Goal: Navigation & Orientation: Find specific page/section

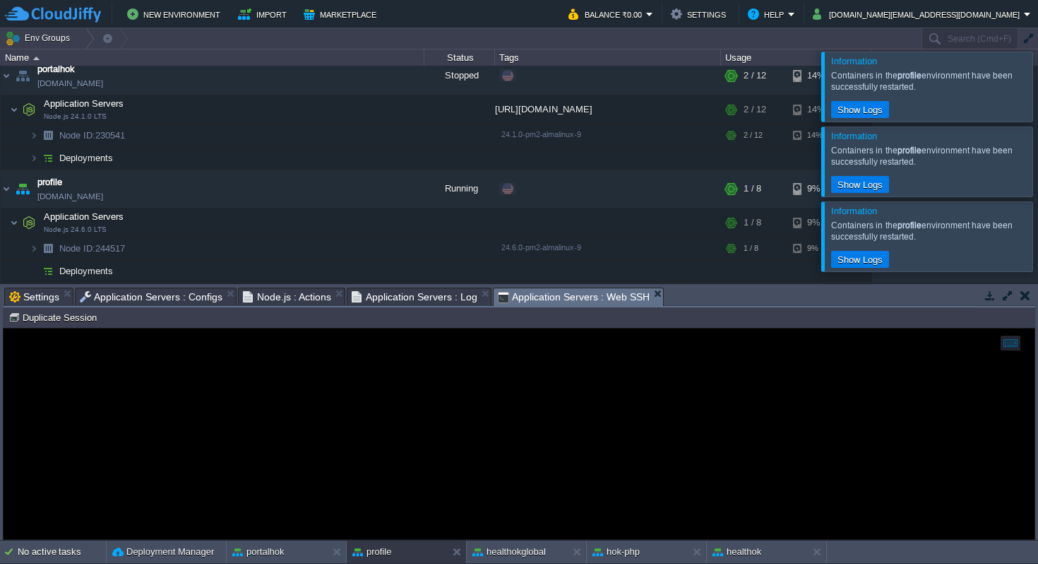
scroll to position [4, 221]
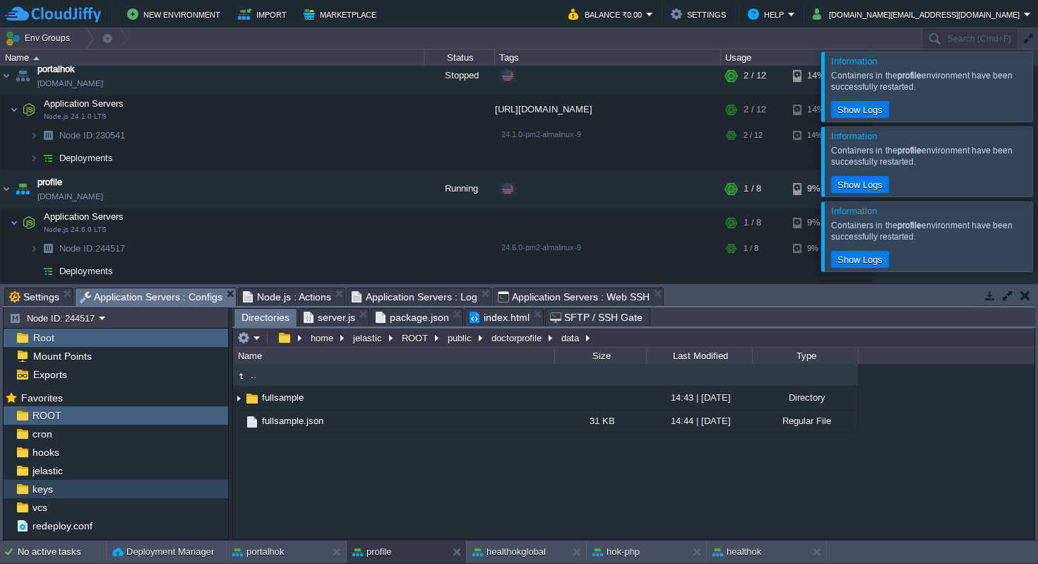
click at [198, 292] on span "Application Servers : Configs" at bounding box center [151, 297] width 143 height 18
click at [456, 337] on button "public" at bounding box center [461, 337] width 30 height 13
click at [415, 334] on button "ROOT" at bounding box center [416, 337] width 32 height 13
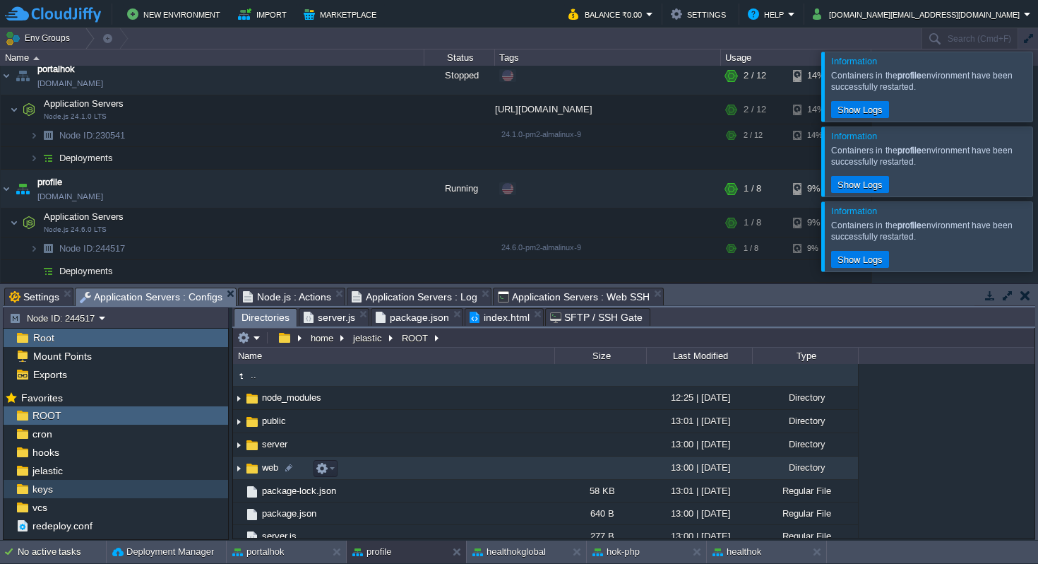
click at [252, 472] on img at bounding box center [252, 469] width 16 height 16
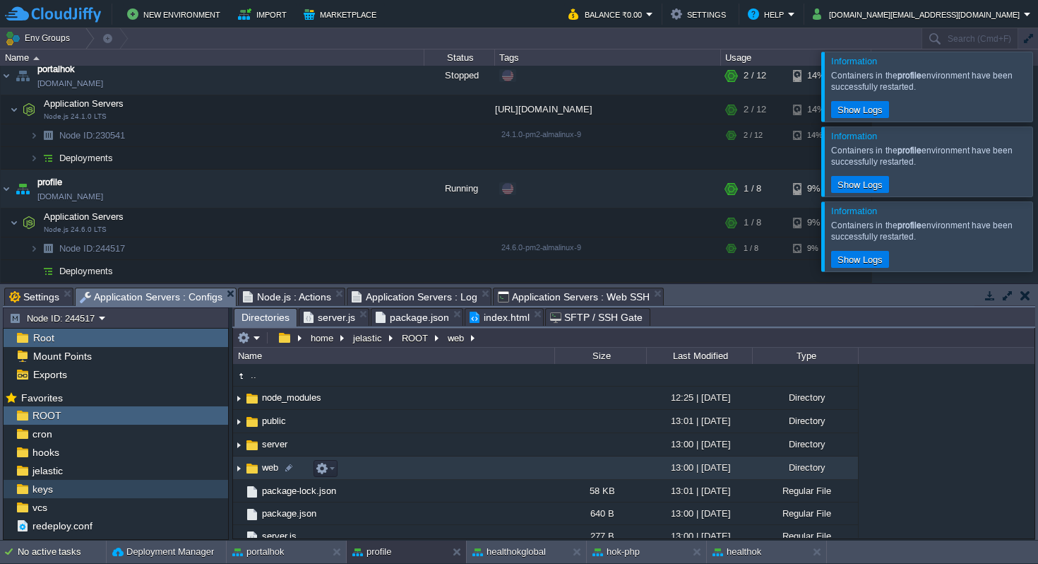
click at [252, 472] on img at bounding box center [252, 469] width 16 height 16
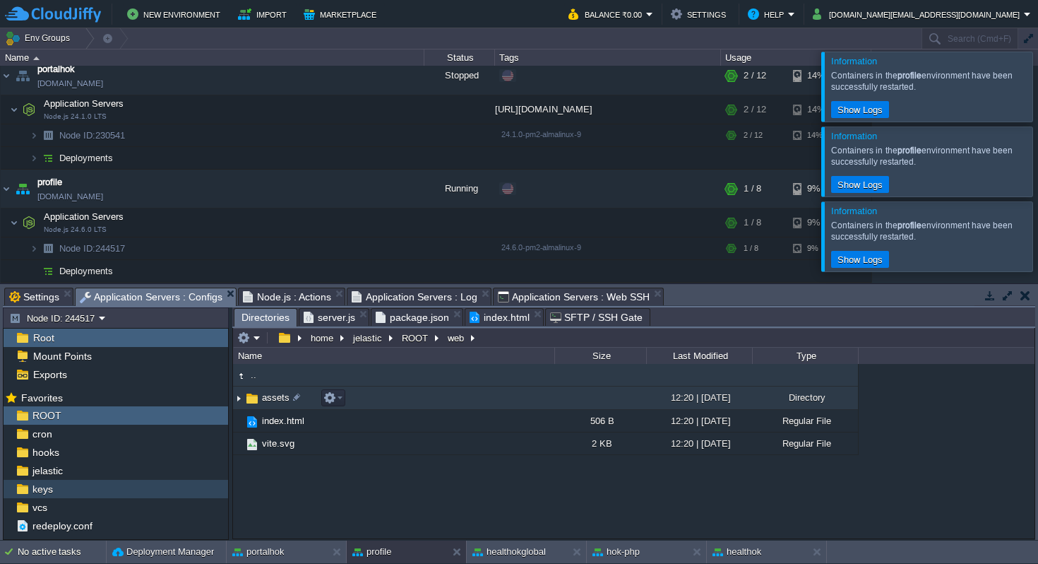
click at [252, 396] on img at bounding box center [252, 399] width 16 height 16
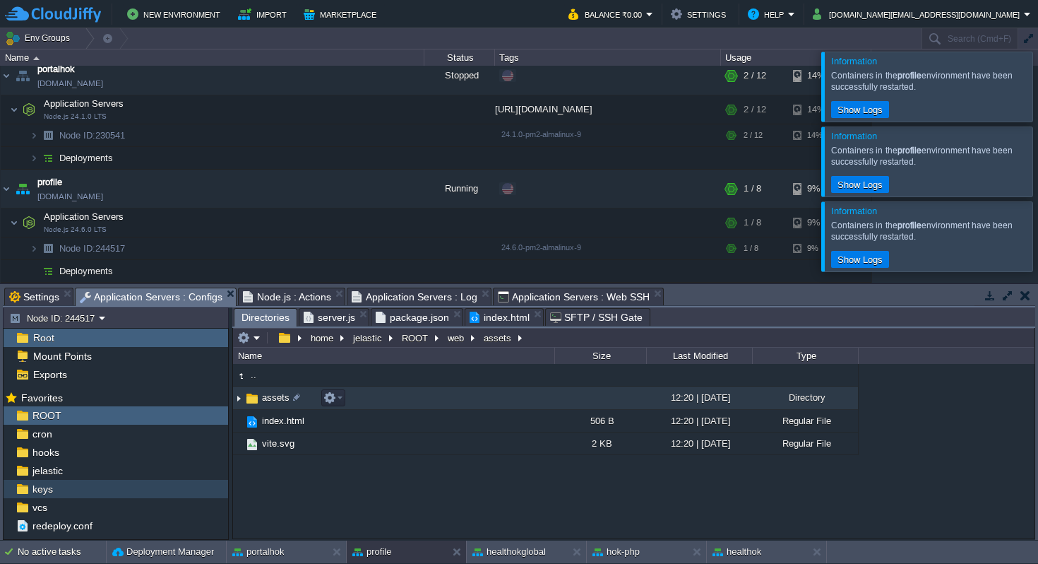
click at [252, 396] on img at bounding box center [252, 399] width 16 height 16
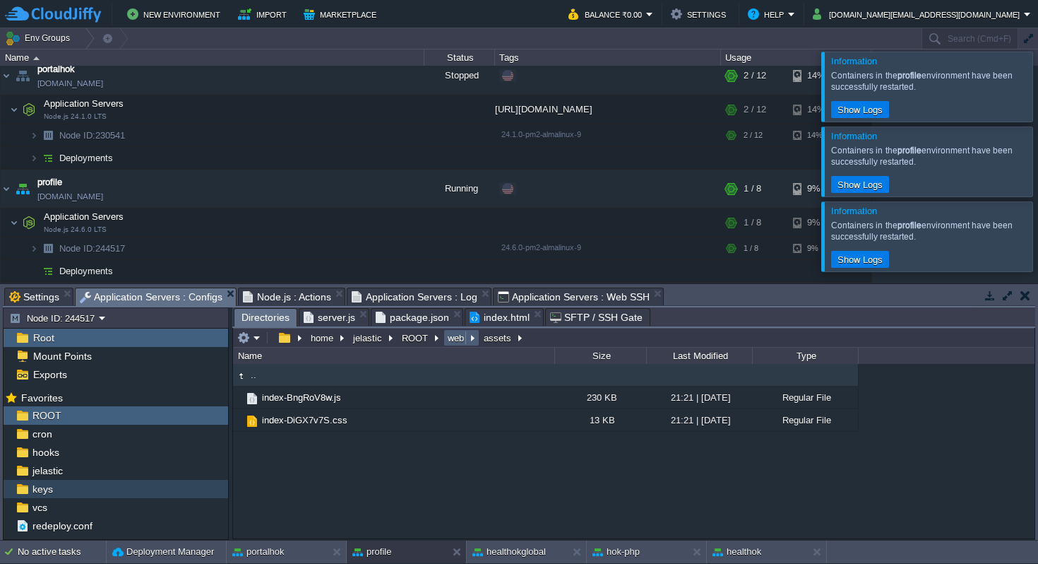
click at [455, 338] on button "web" at bounding box center [457, 337] width 22 height 13
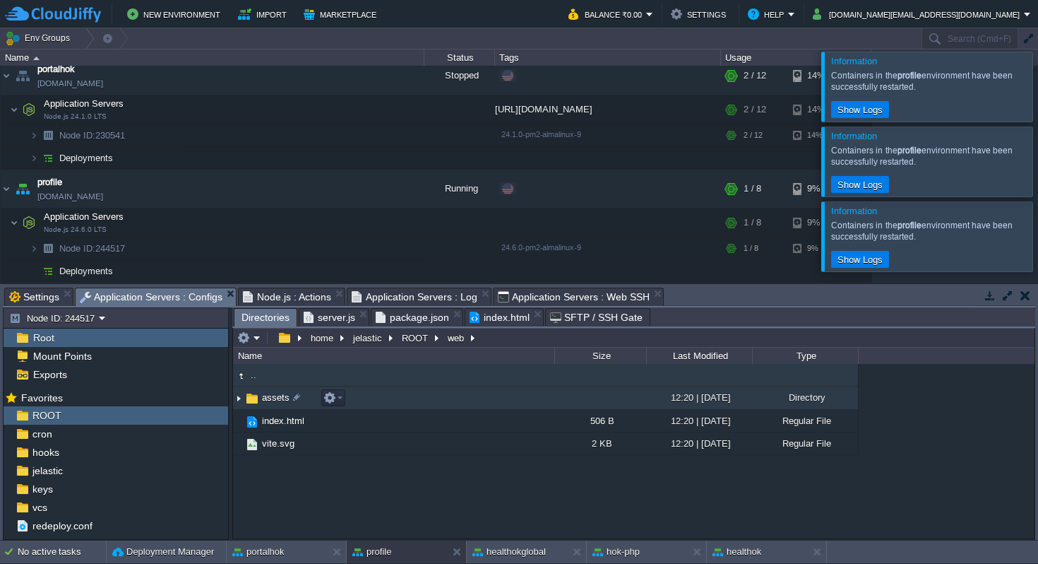
click at [277, 400] on span "assets" at bounding box center [276, 397] width 32 height 12
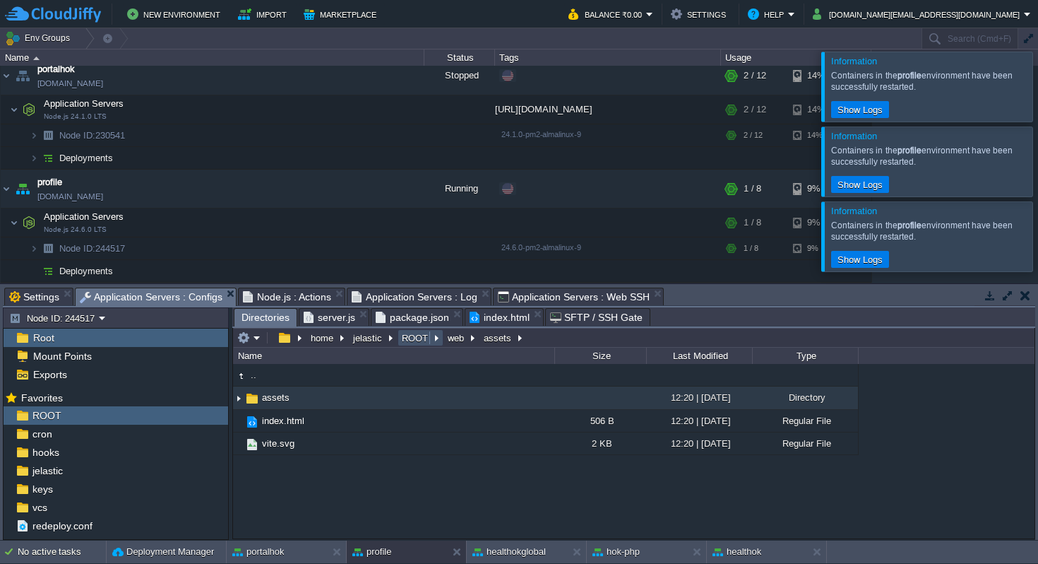
click at [402, 338] on button "ROOT" at bounding box center [416, 337] width 32 height 13
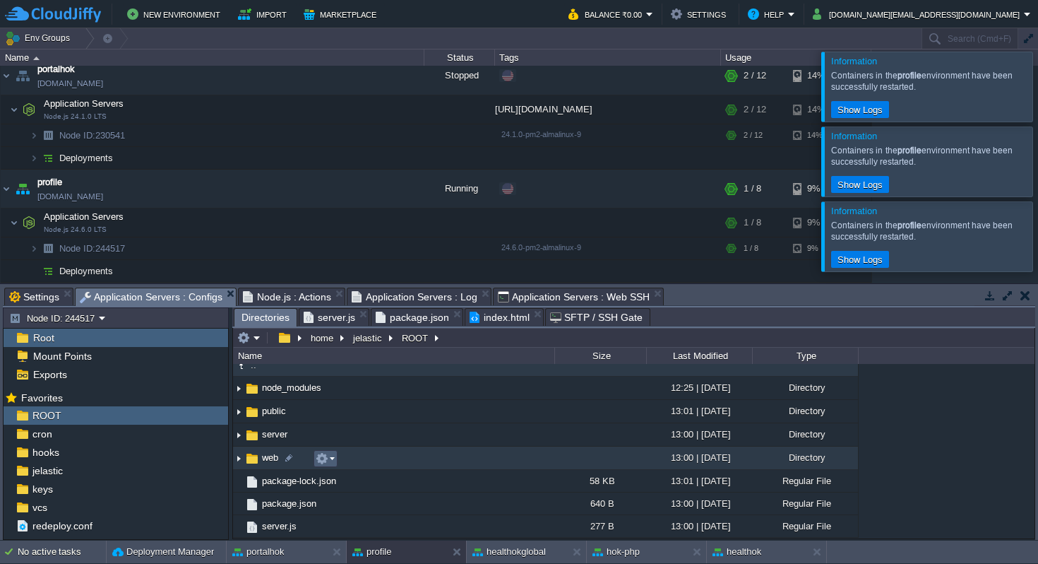
scroll to position [0, 0]
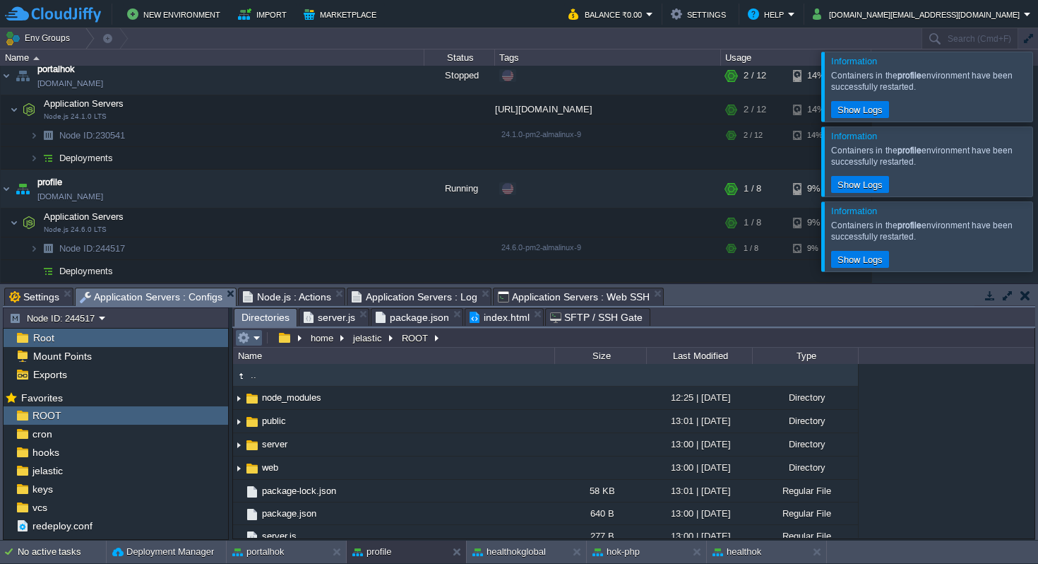
click at [259, 338] on em at bounding box center [248, 337] width 23 height 13
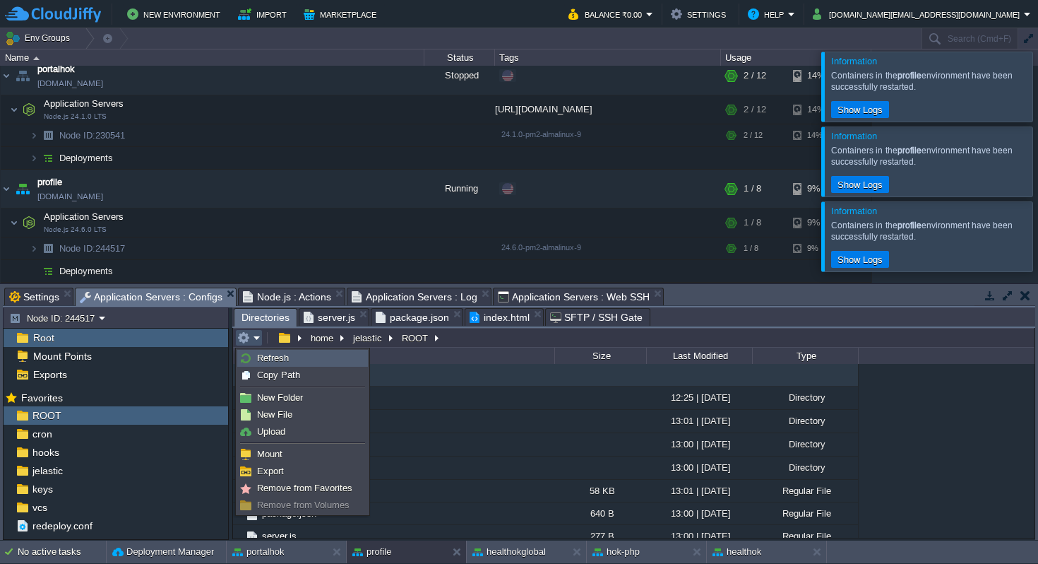
click at [283, 355] on span "Refresh" at bounding box center [273, 357] width 32 height 11
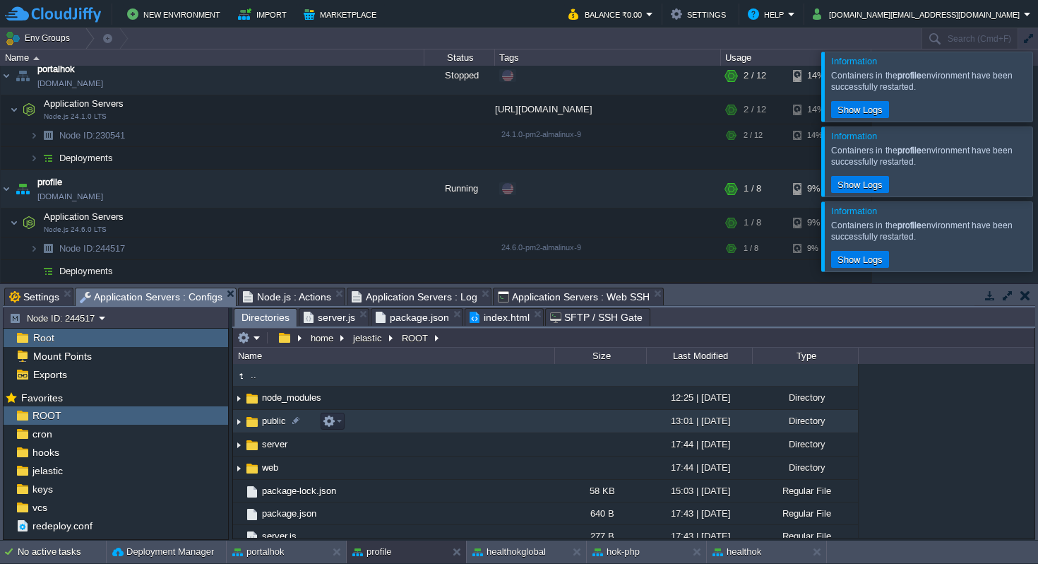
click at [242, 426] on img at bounding box center [238, 421] width 11 height 22
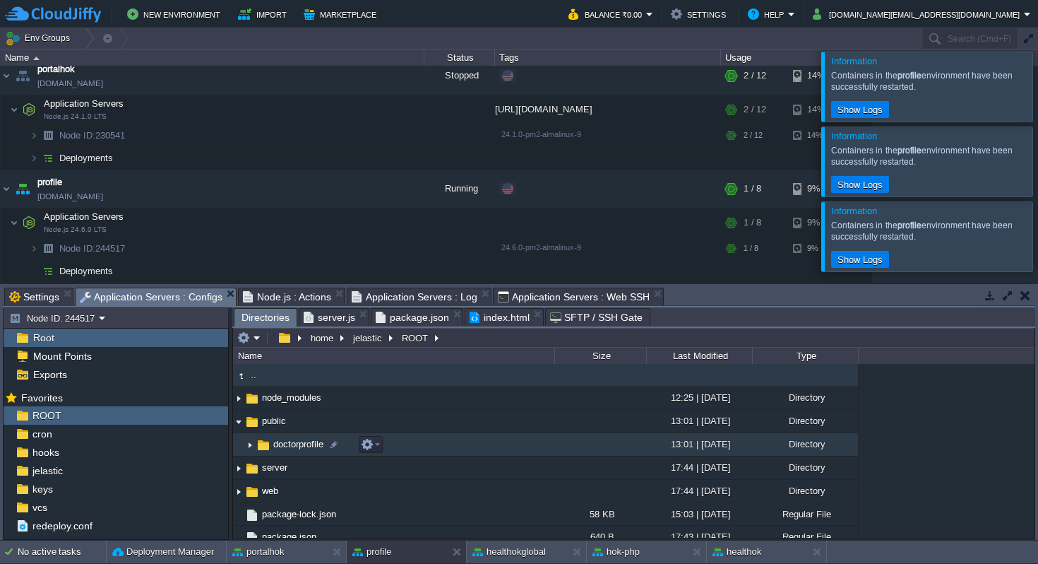
click at [256, 446] on img at bounding box center [264, 445] width 16 height 16
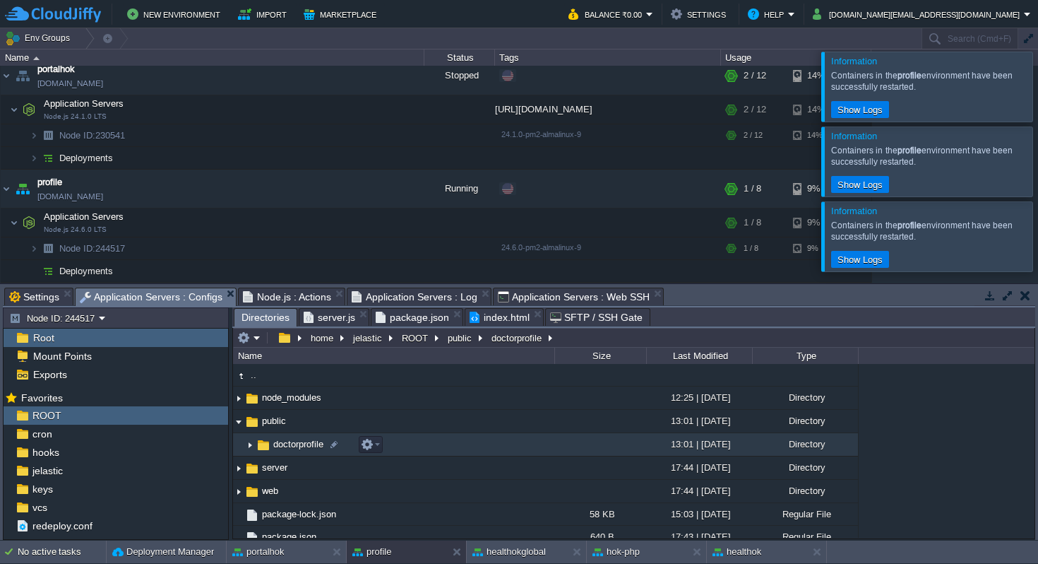
click at [251, 446] on img at bounding box center [249, 445] width 11 height 22
click at [276, 222] on button "button" at bounding box center [276, 222] width 13 height 13
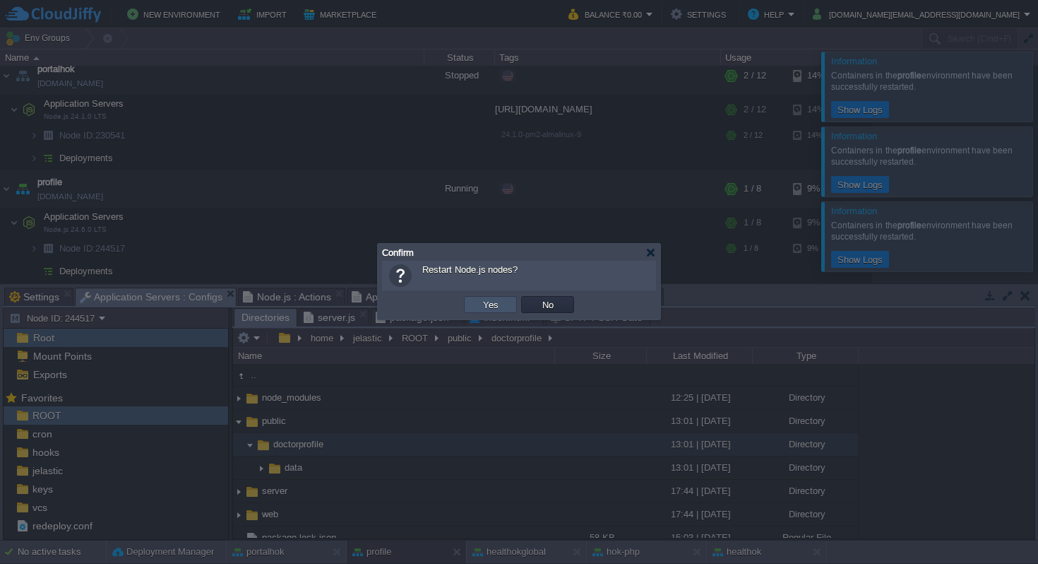
click at [497, 305] on button "Yes" at bounding box center [491, 304] width 24 height 13
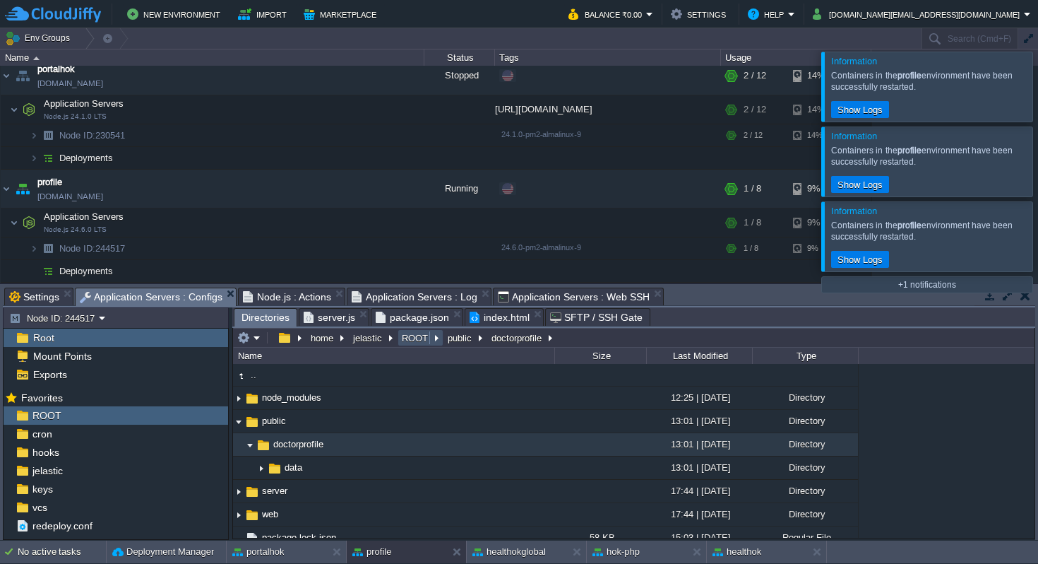
click at [415, 340] on button "ROOT" at bounding box center [416, 337] width 32 height 13
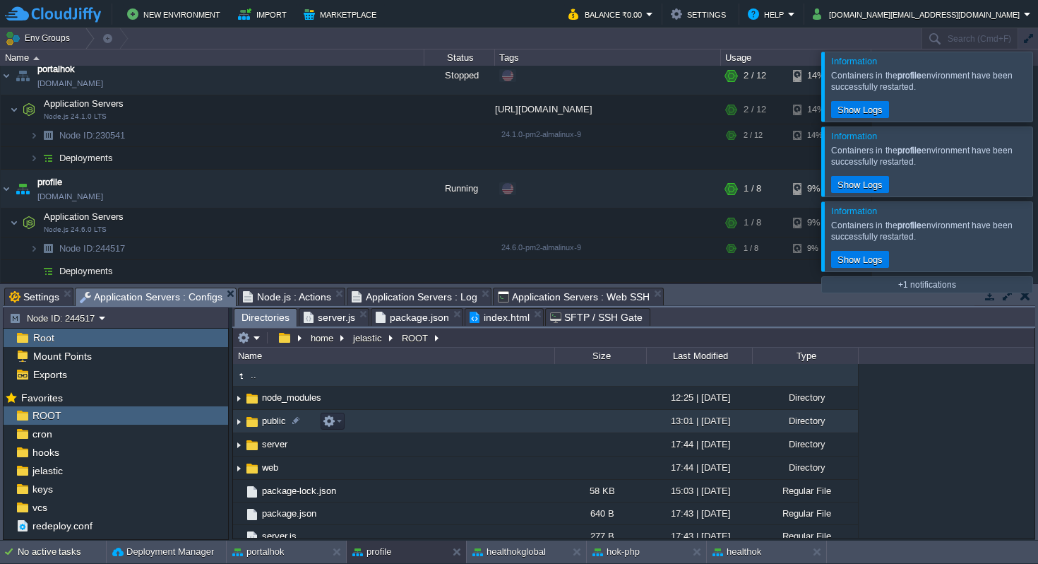
scroll to position [11, 0]
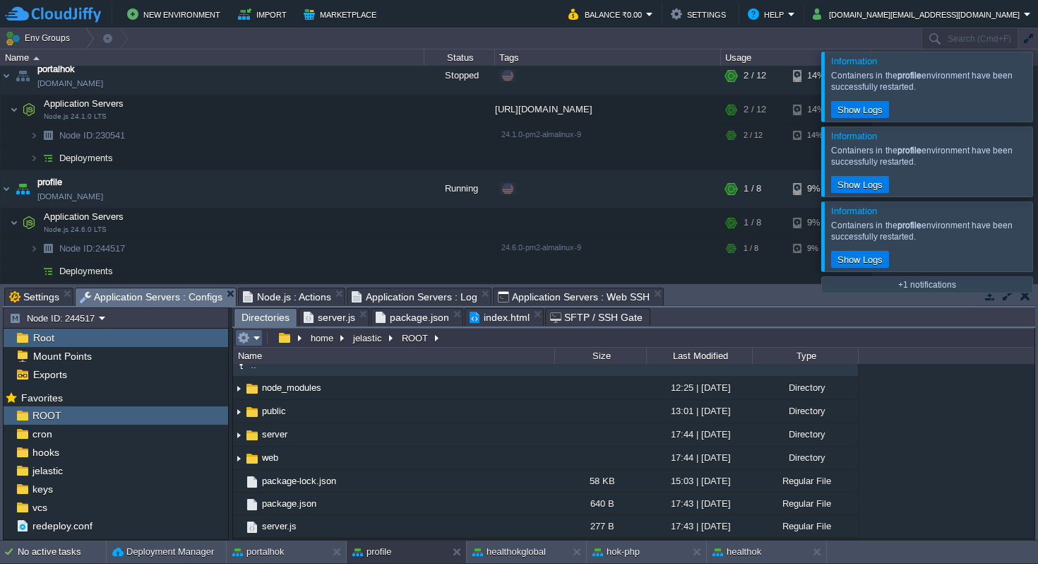
click at [259, 337] on em at bounding box center [248, 337] width 23 height 13
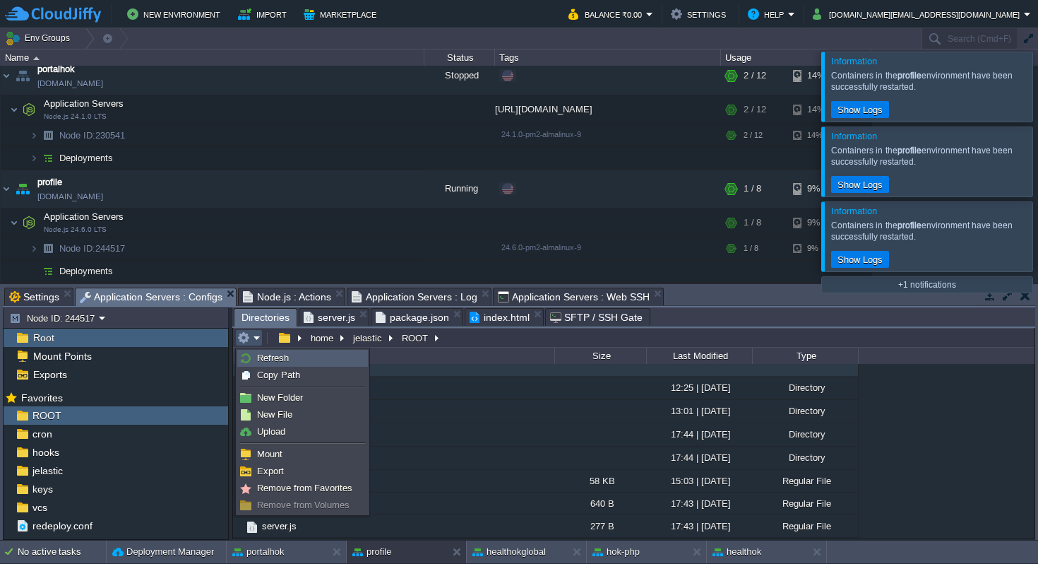
click at [278, 359] on span "Refresh" at bounding box center [273, 357] width 32 height 11
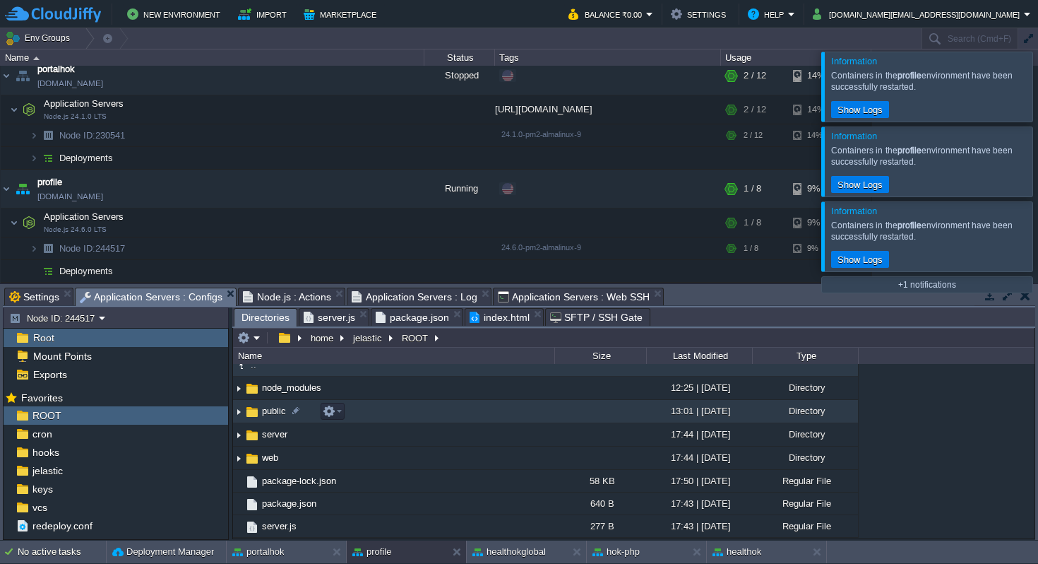
scroll to position [0, 0]
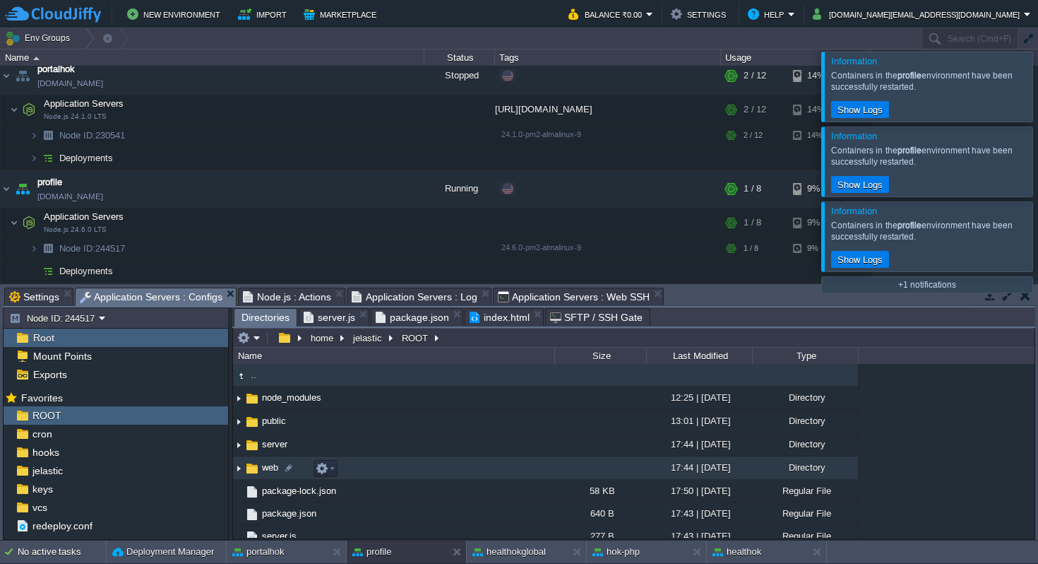
click at [270, 468] on span "web" at bounding box center [270, 467] width 20 height 12
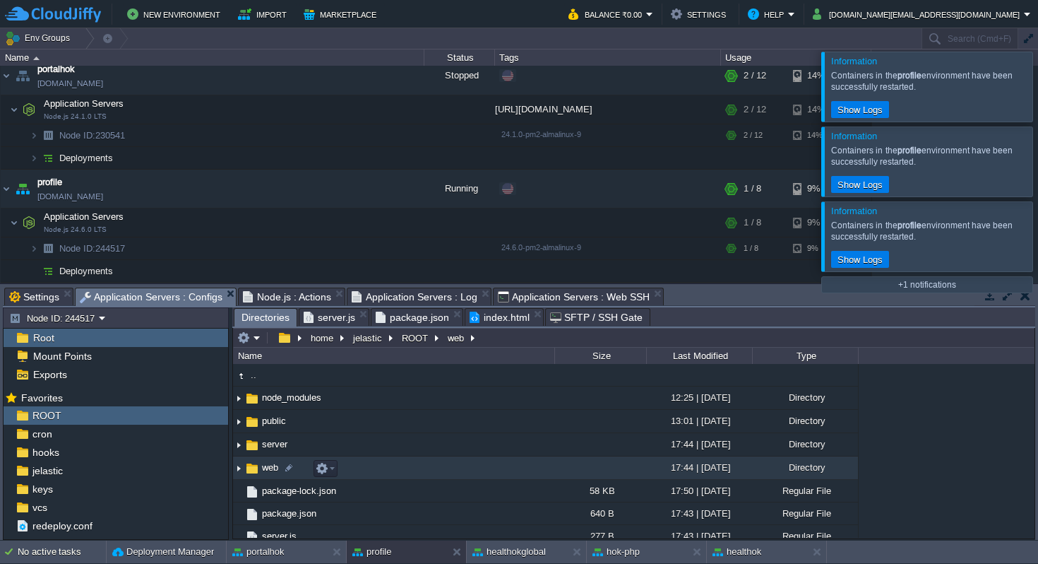
click at [270, 468] on span "web" at bounding box center [270, 467] width 20 height 12
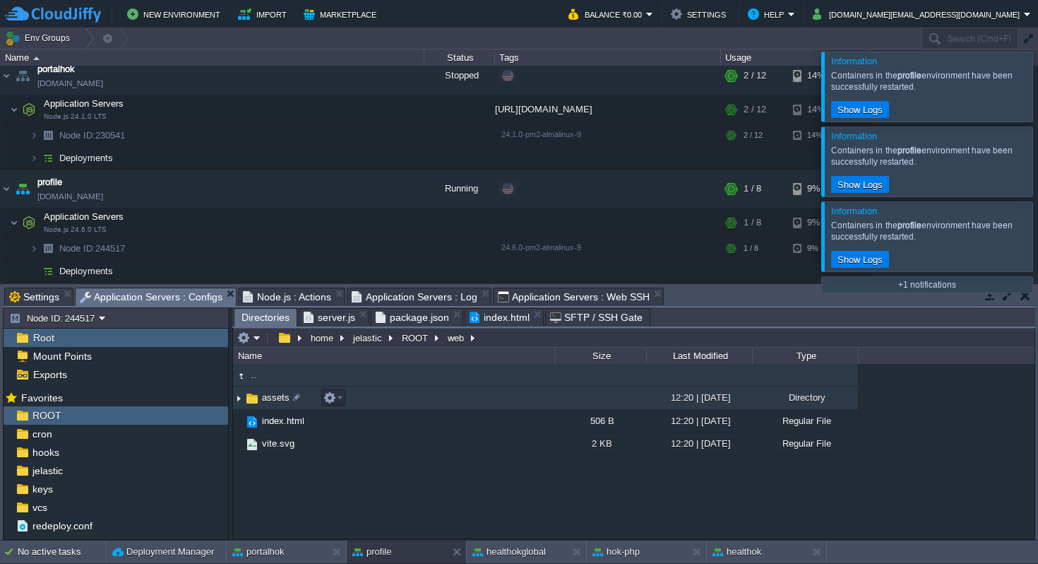
click at [271, 399] on span "assets" at bounding box center [276, 397] width 32 height 12
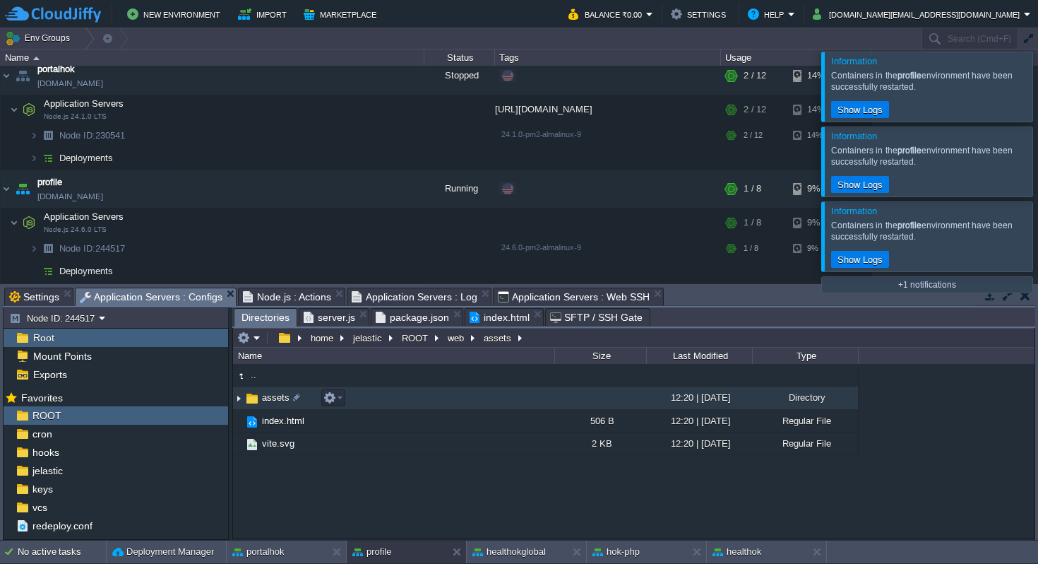
click at [271, 399] on span "assets" at bounding box center [276, 397] width 32 height 12
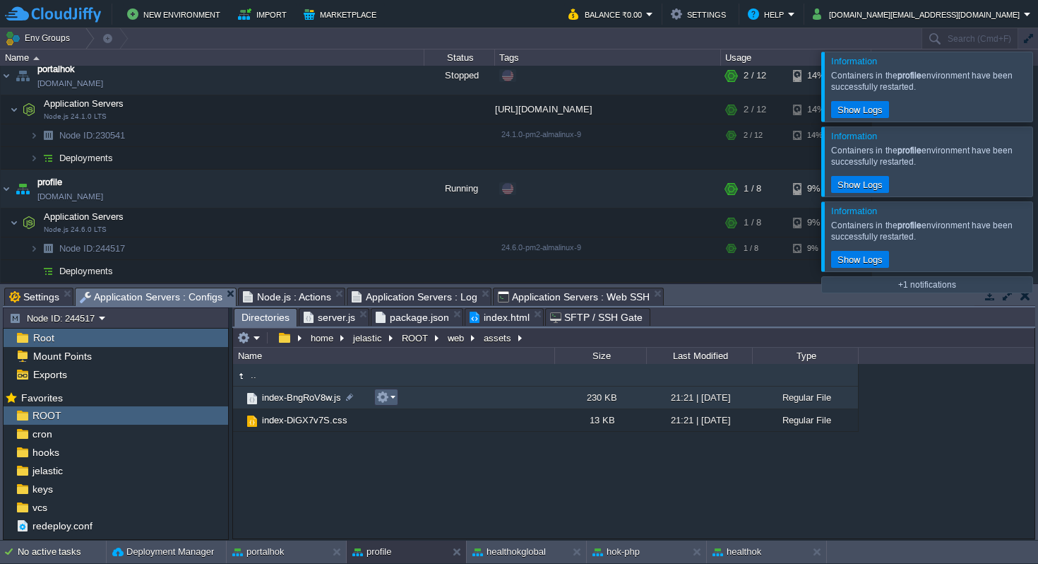
click at [395, 398] on em at bounding box center [385, 397] width 19 height 13
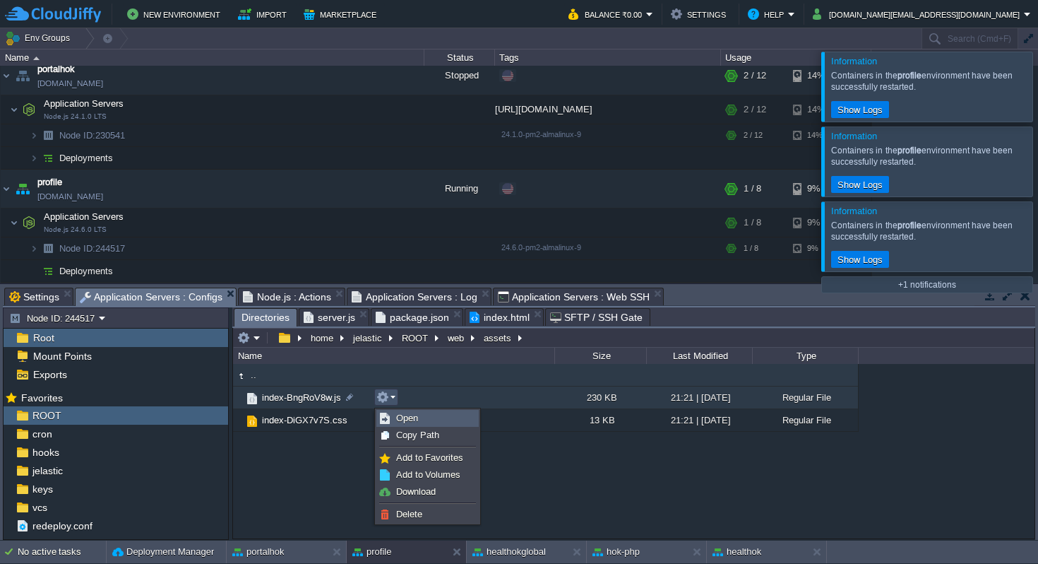
click at [404, 416] on span "Open" at bounding box center [407, 418] width 22 height 11
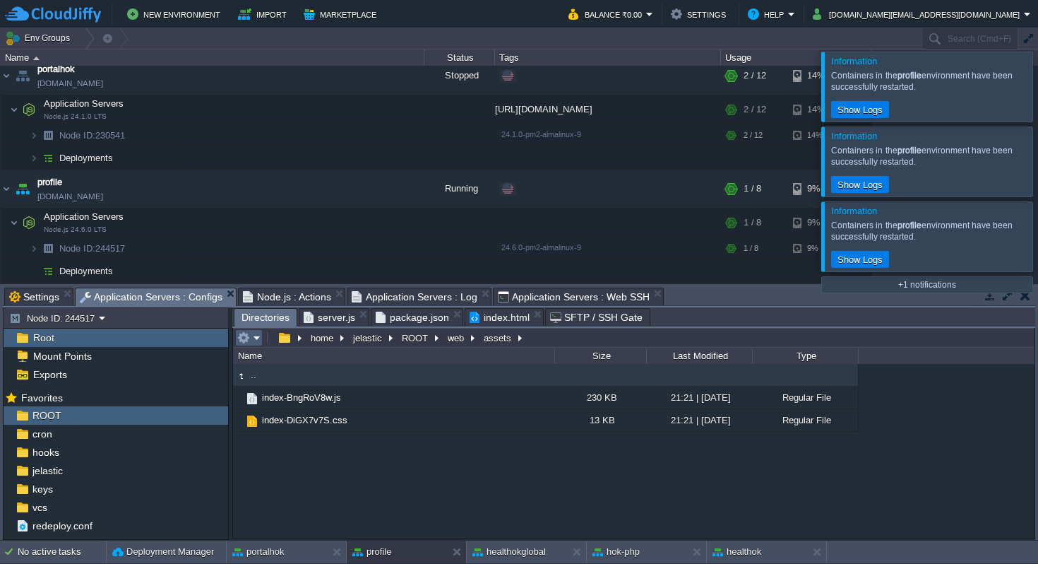
click at [261, 338] on td at bounding box center [249, 337] width 28 height 17
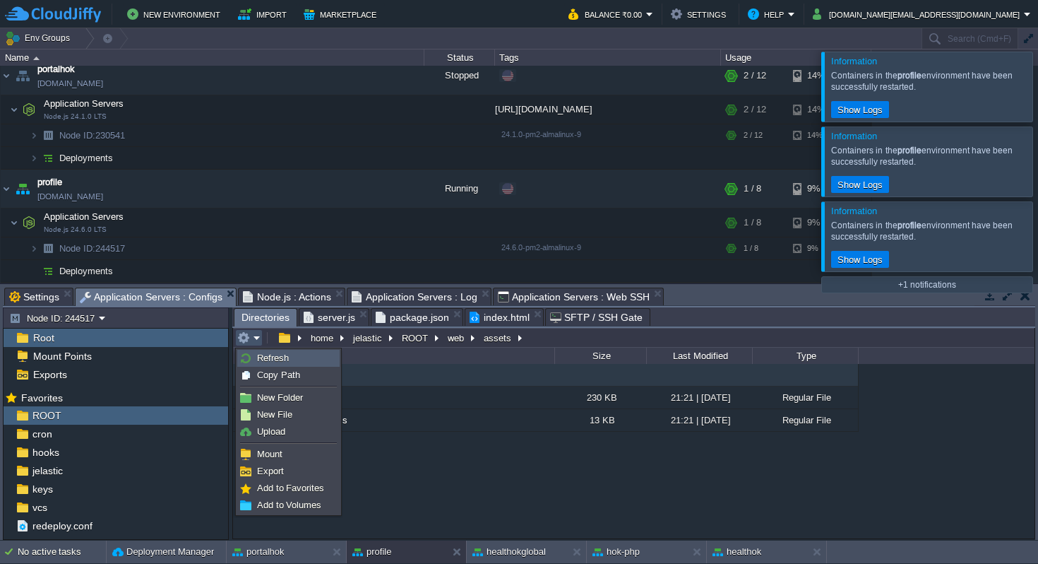
click at [269, 361] on span "Refresh" at bounding box center [273, 357] width 32 height 11
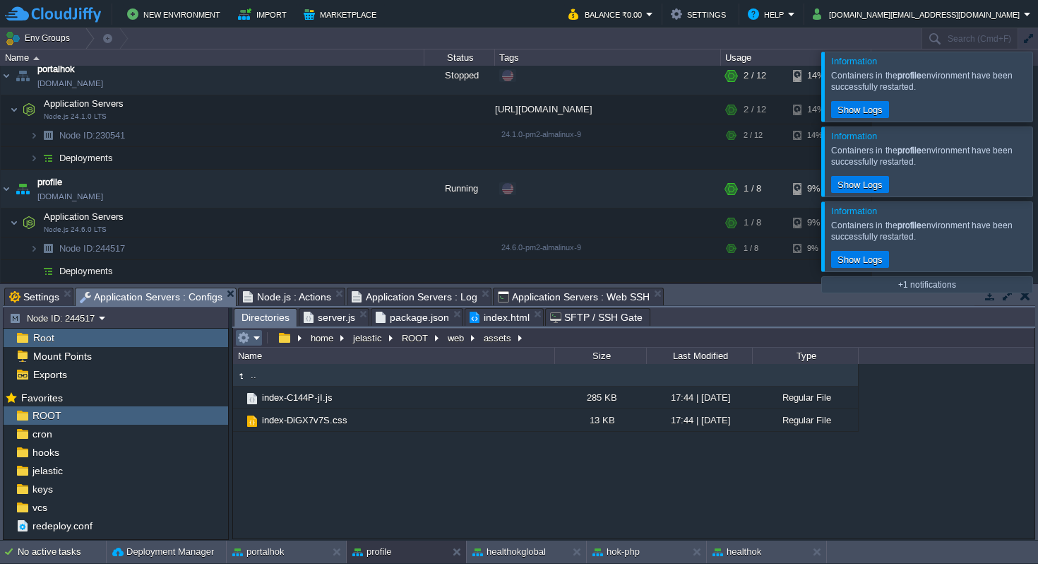
click at [256, 338] on em at bounding box center [248, 337] width 23 height 13
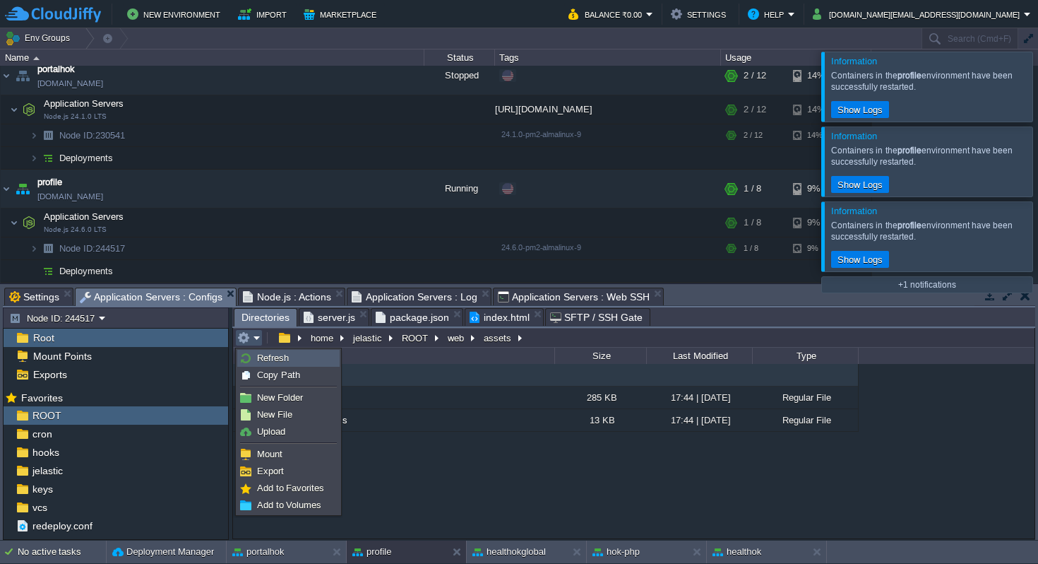
click at [269, 354] on span "Refresh" at bounding box center [273, 357] width 32 height 11
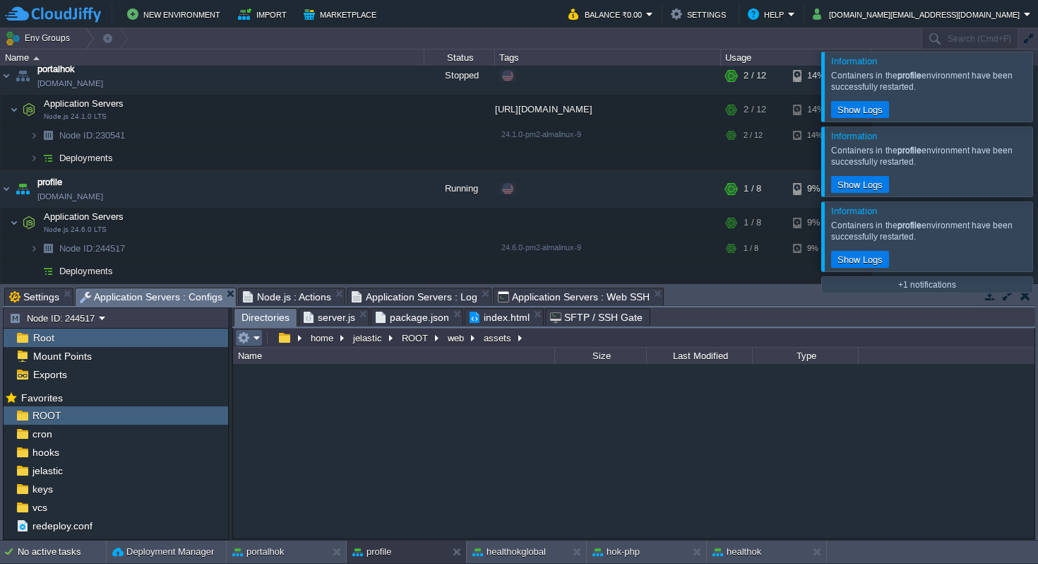
click at [259, 340] on em at bounding box center [248, 337] width 23 height 13
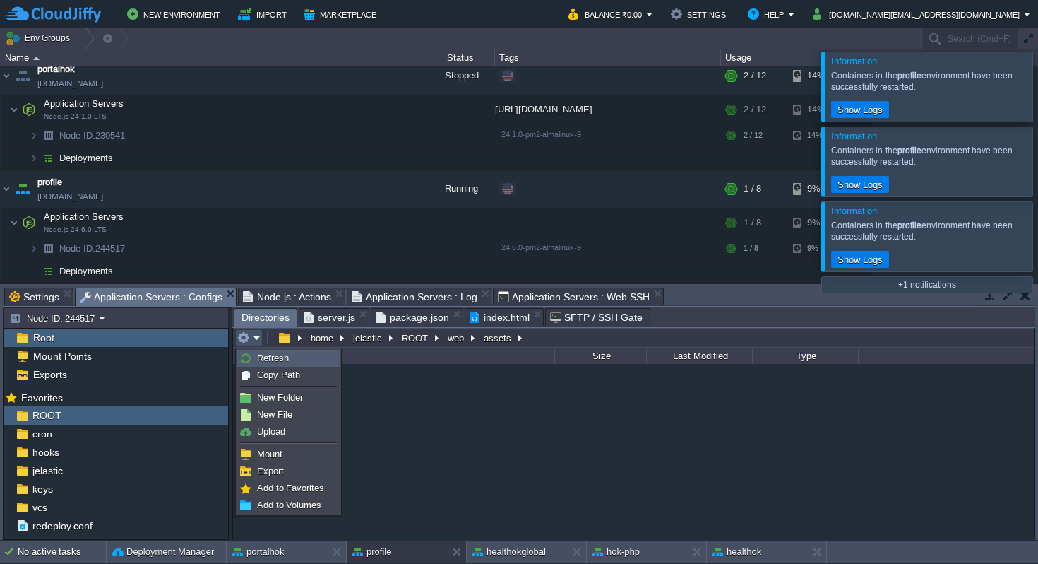
click at [268, 358] on span "Refresh" at bounding box center [273, 357] width 32 height 11
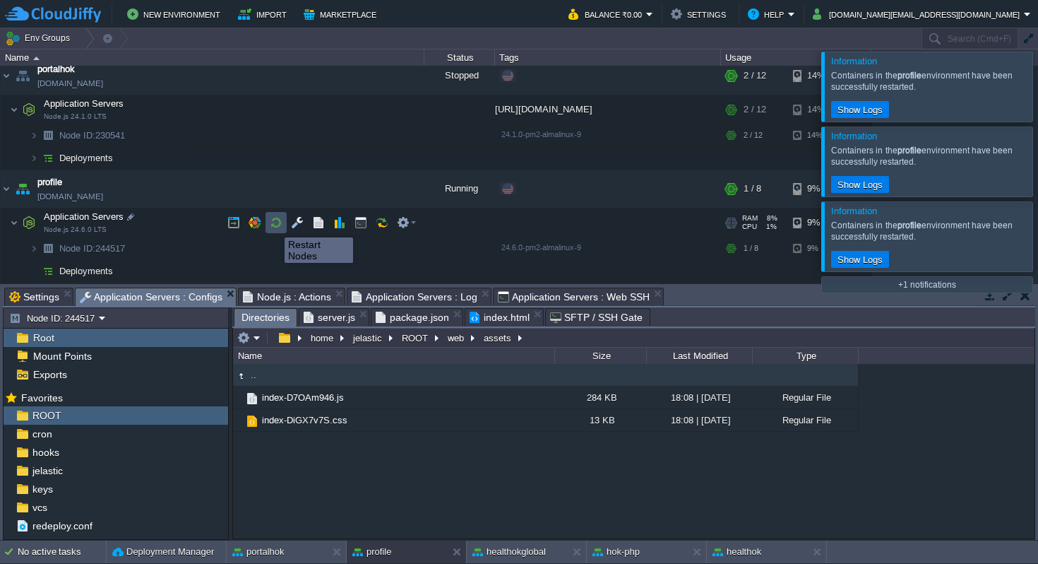
click at [274, 225] on button "button" at bounding box center [276, 222] width 13 height 13
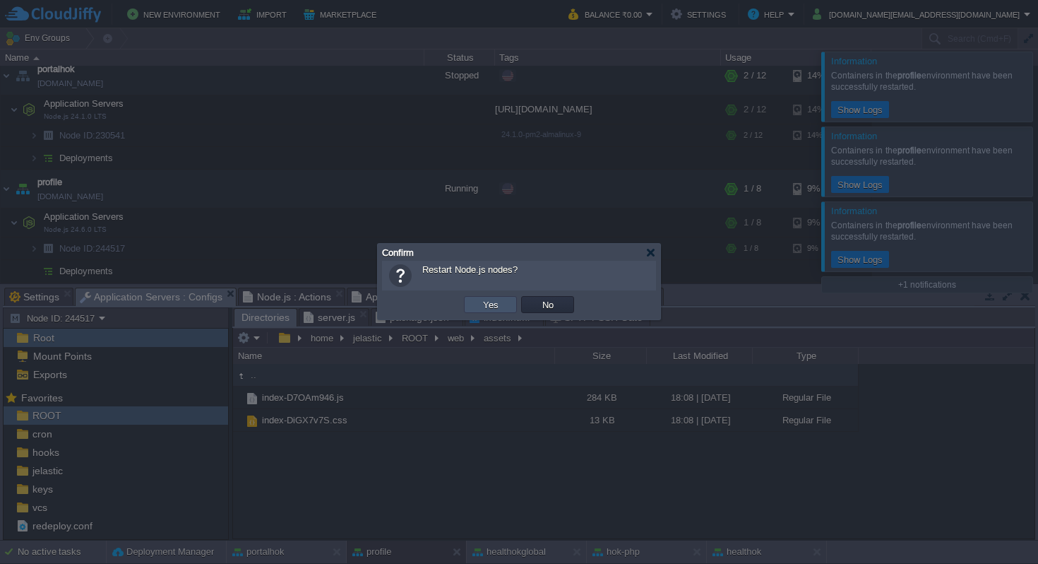
click at [489, 299] on button "Yes" at bounding box center [491, 304] width 24 height 13
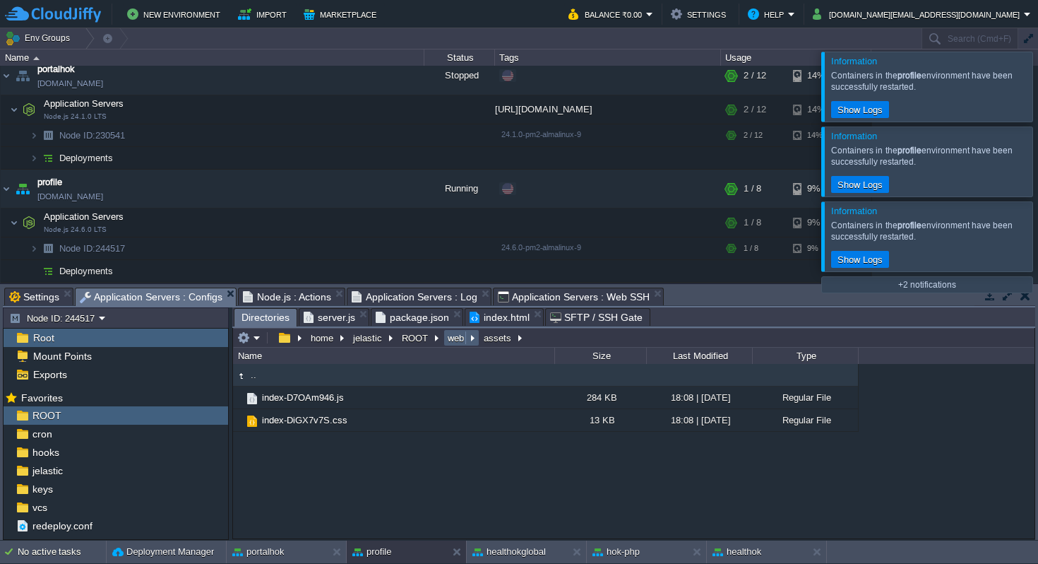
click at [456, 337] on button "web" at bounding box center [457, 337] width 22 height 13
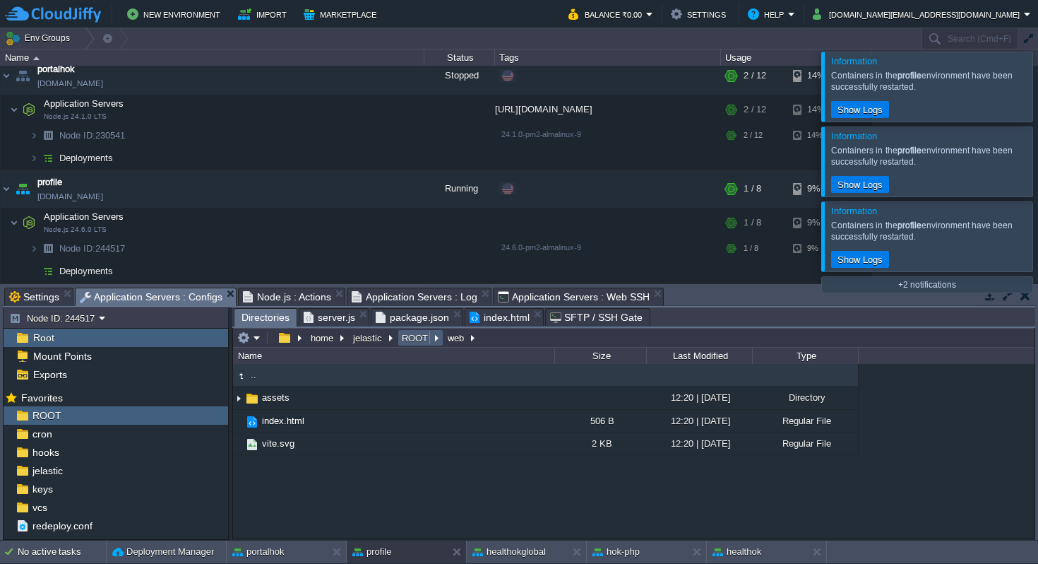
click at [415, 338] on button "ROOT" at bounding box center [416, 337] width 32 height 13
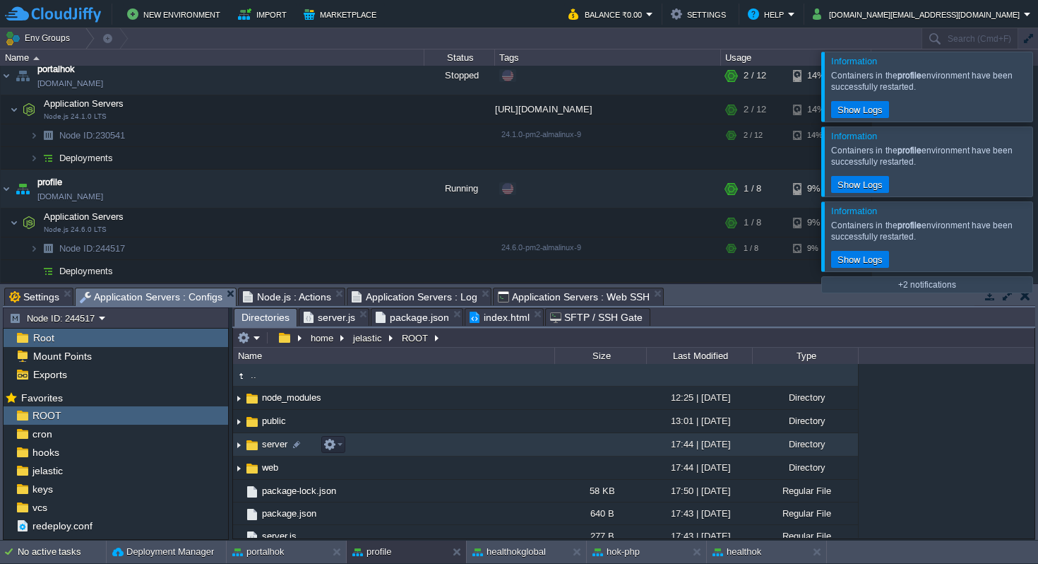
click at [273, 450] on span "server" at bounding box center [275, 444] width 30 height 12
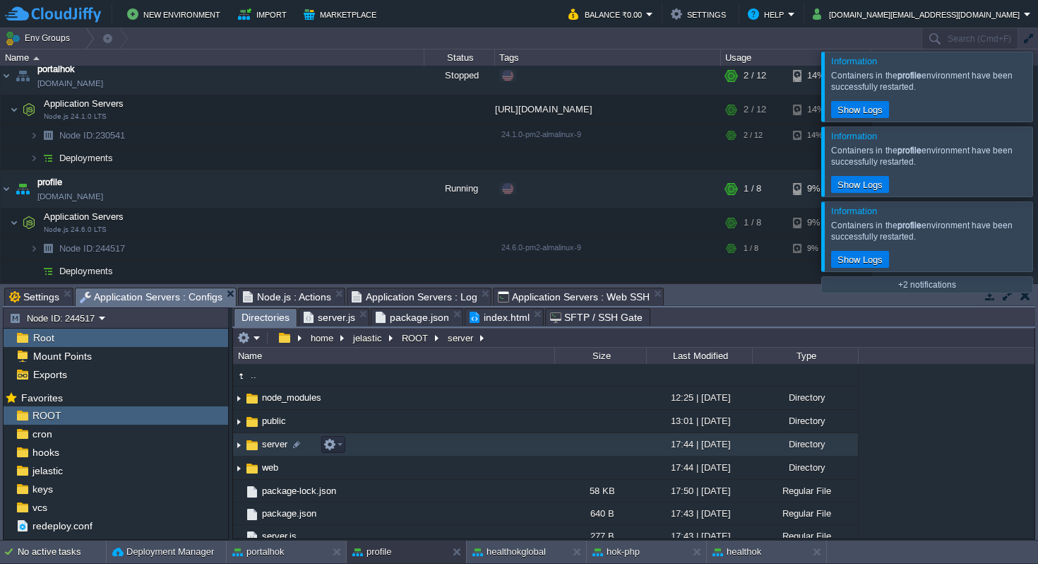
click at [273, 450] on span "server" at bounding box center [275, 444] width 30 height 12
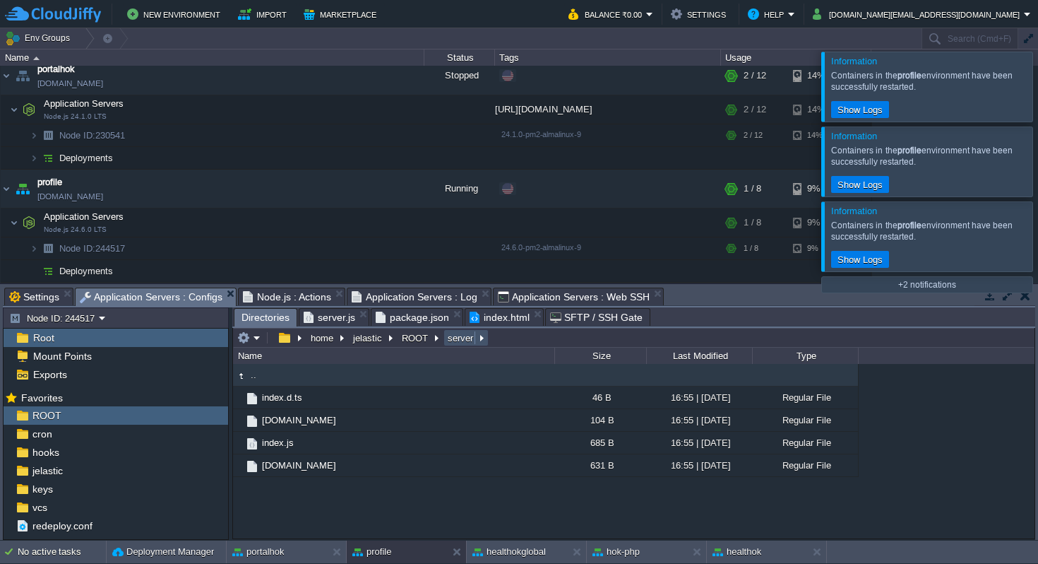
click at [461, 340] on button "server" at bounding box center [461, 337] width 31 height 13
click at [419, 339] on button "ROOT" at bounding box center [416, 337] width 32 height 13
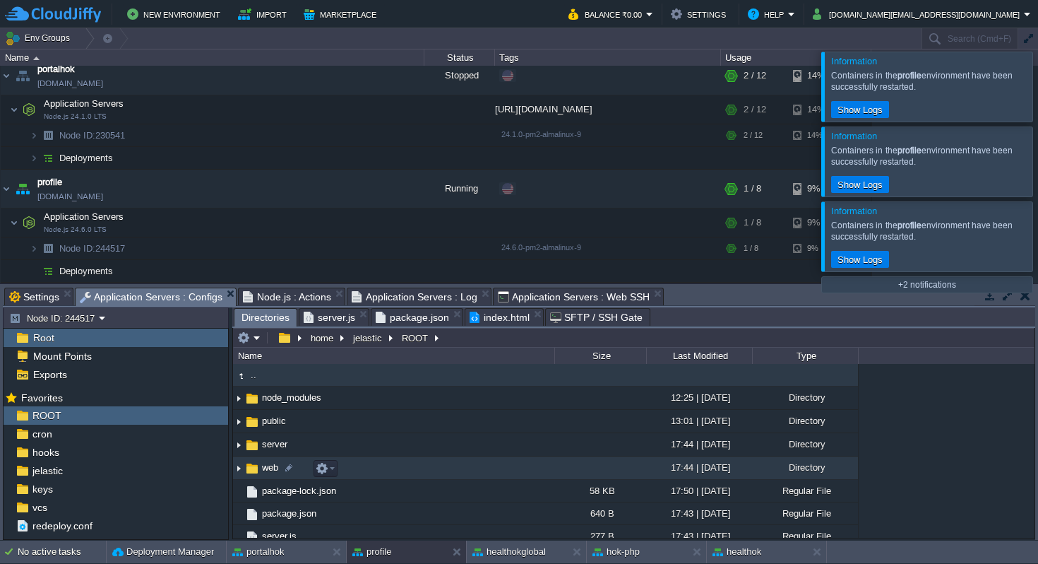
click at [268, 469] on span "web" at bounding box center [270, 467] width 20 height 12
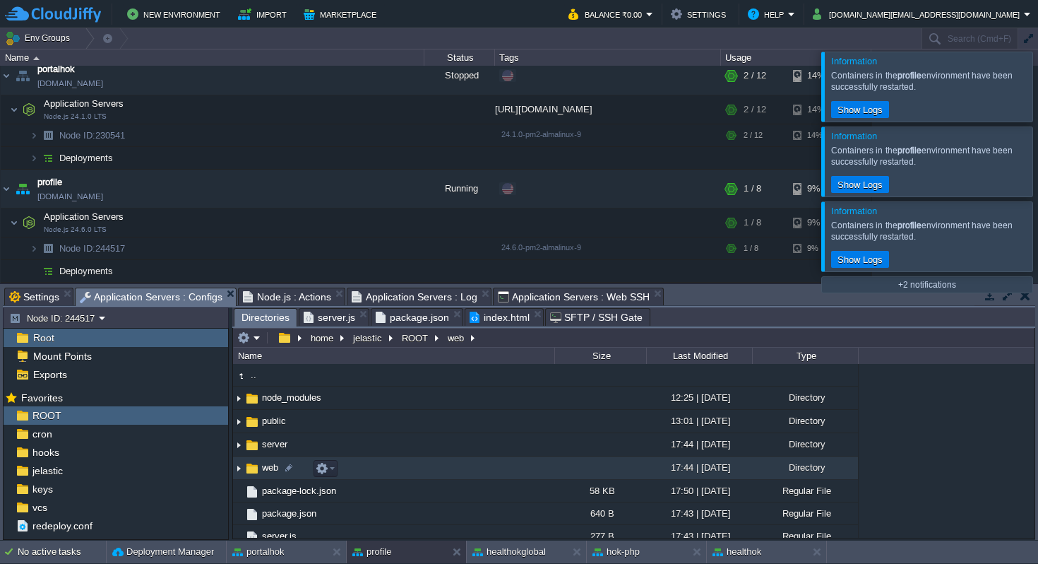
click at [268, 469] on span "web" at bounding box center [270, 467] width 20 height 12
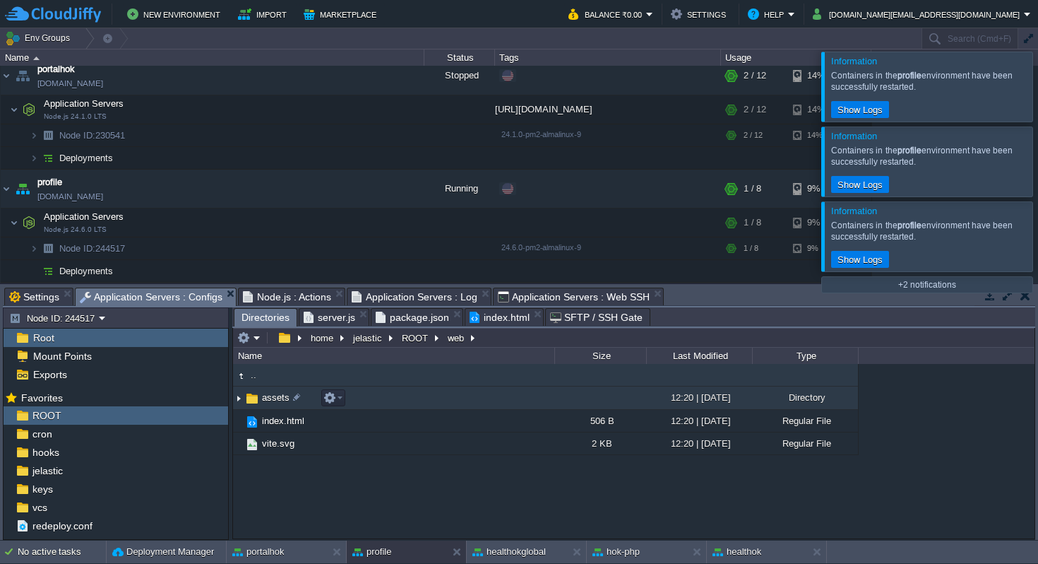
click at [286, 398] on span "assets" at bounding box center [276, 397] width 32 height 12
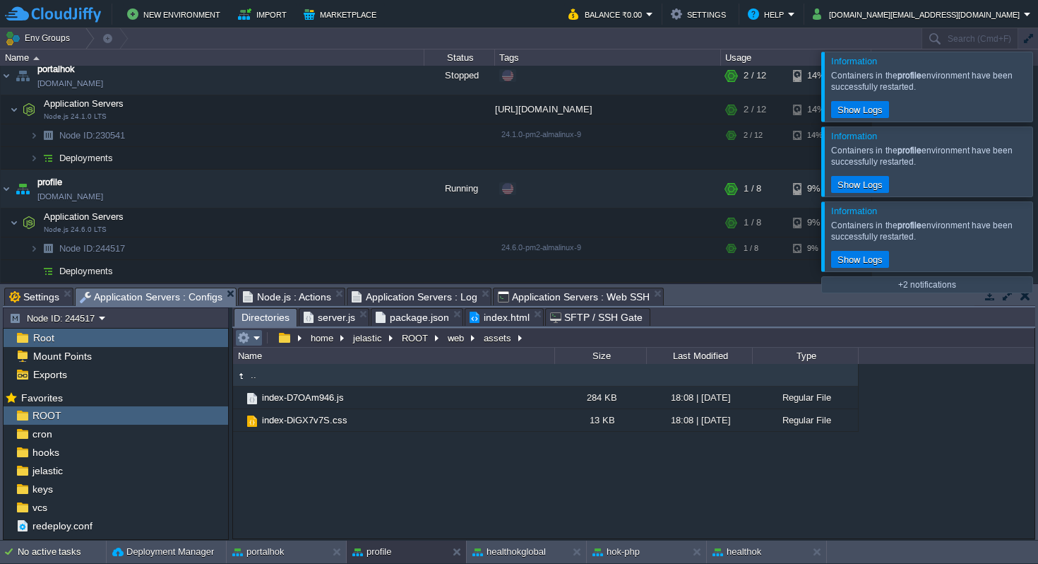
click at [258, 336] on em at bounding box center [248, 337] width 23 height 13
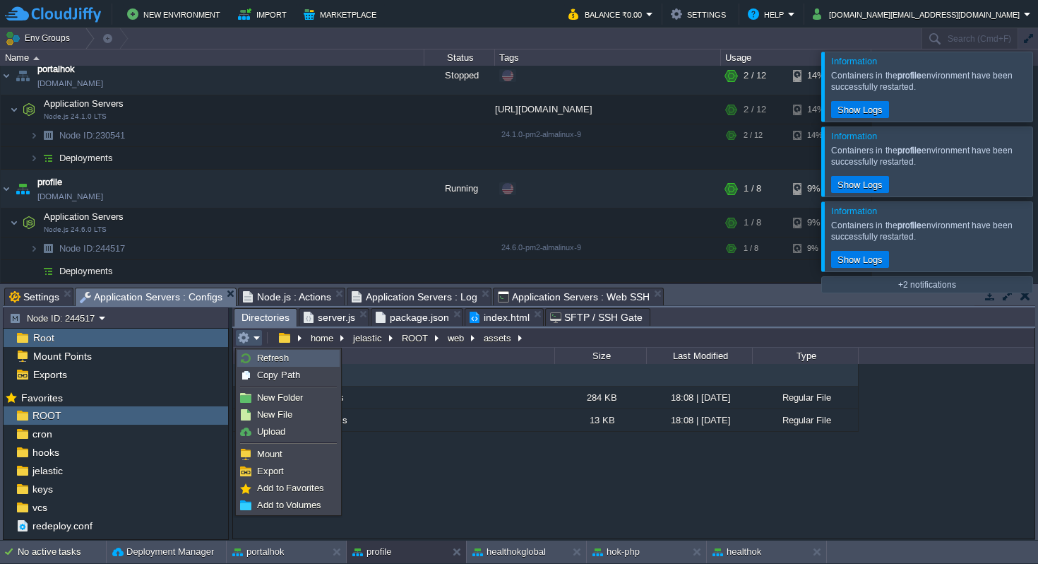
click at [281, 354] on span "Refresh" at bounding box center [273, 357] width 32 height 11
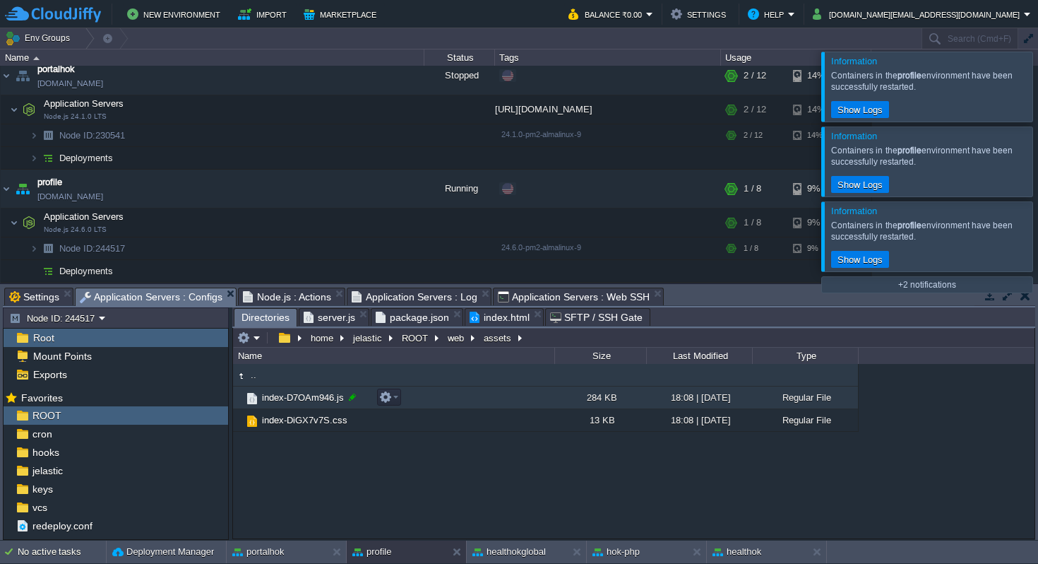
click at [352, 397] on div at bounding box center [352, 397] width 13 height 13
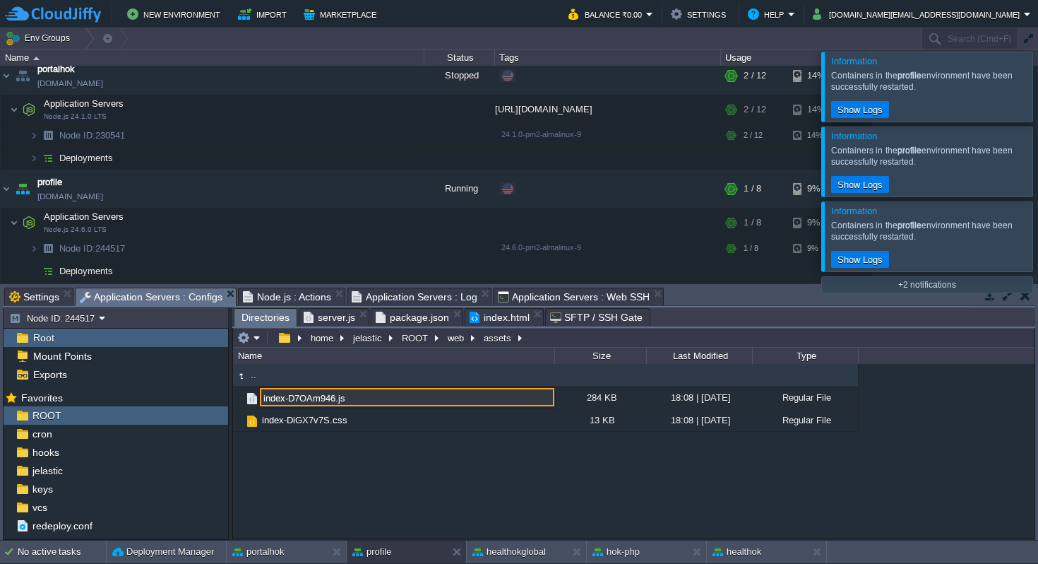
click at [362, 398] on input "index-D7OAm946.js" at bounding box center [407, 397] width 295 height 18
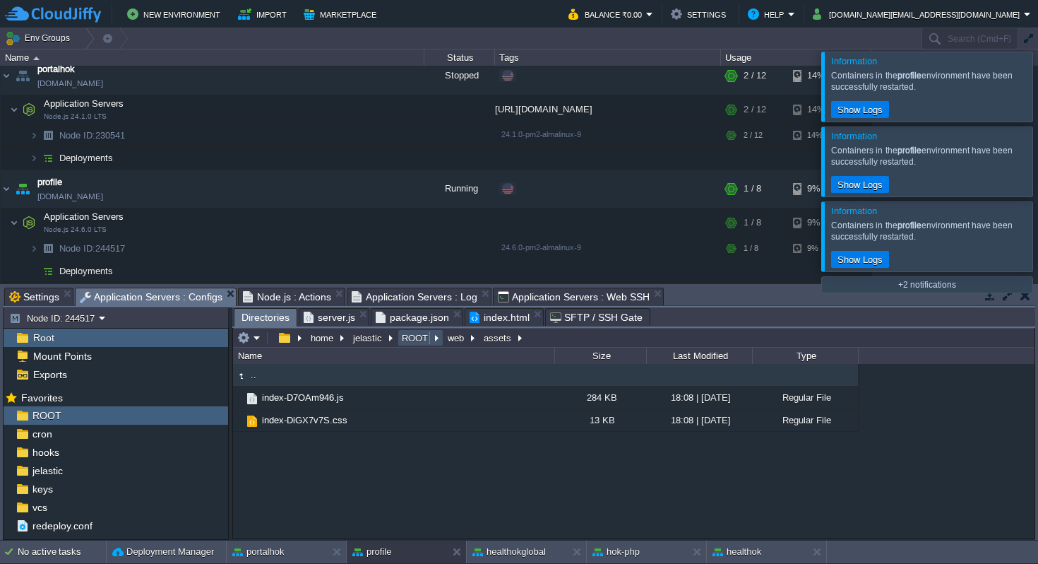
click at [405, 338] on button "ROOT" at bounding box center [416, 337] width 32 height 13
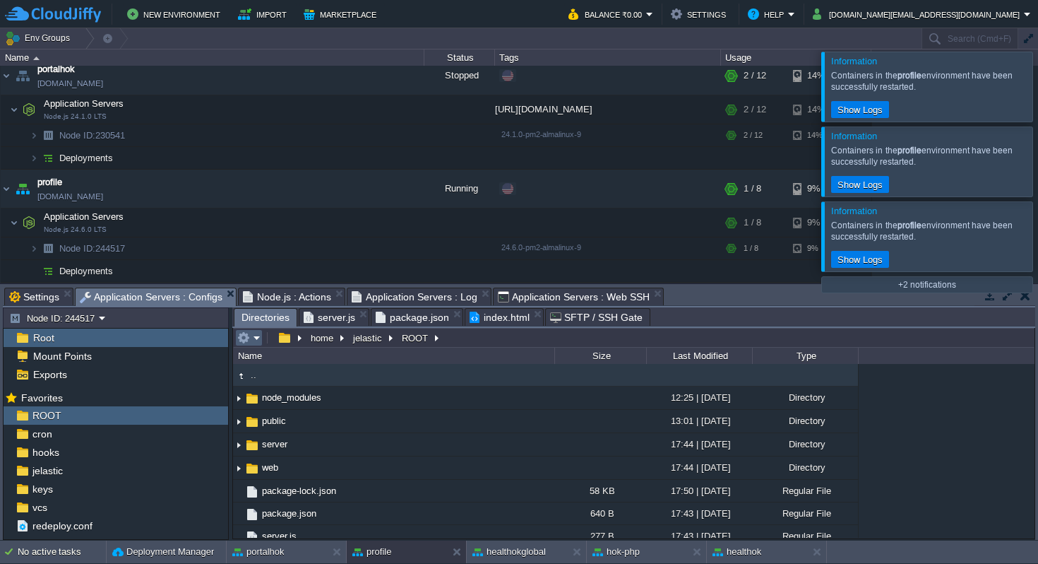
click at [261, 338] on td at bounding box center [249, 337] width 28 height 17
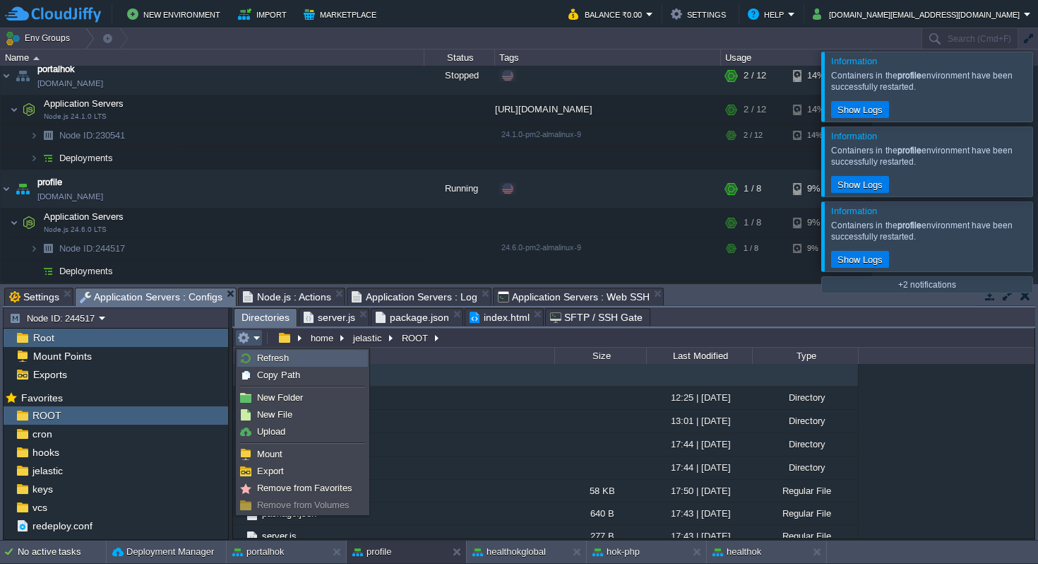
click at [268, 361] on span "Refresh" at bounding box center [273, 357] width 32 height 11
